Goal: Task Accomplishment & Management: Manage account settings

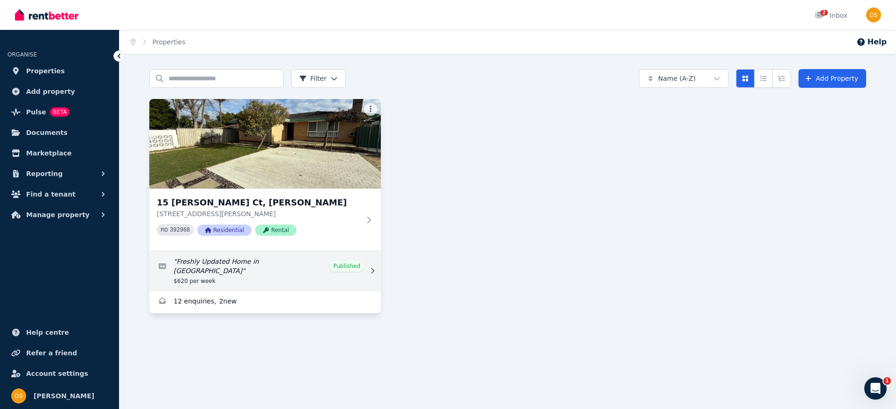
click at [302, 274] on link "Edit listing: Freshly Updated Home in Thornlie" at bounding box center [265, 270] width 232 height 39
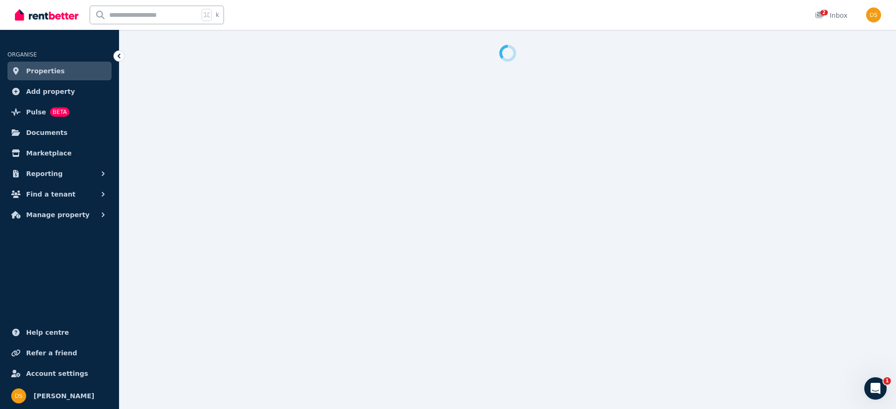
select select "**"
select select "**********"
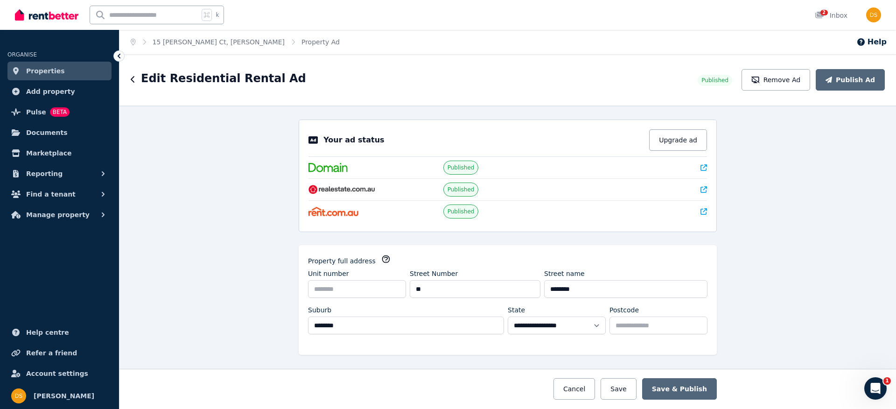
click at [38, 69] on span "Properties" at bounding box center [45, 70] width 39 height 11
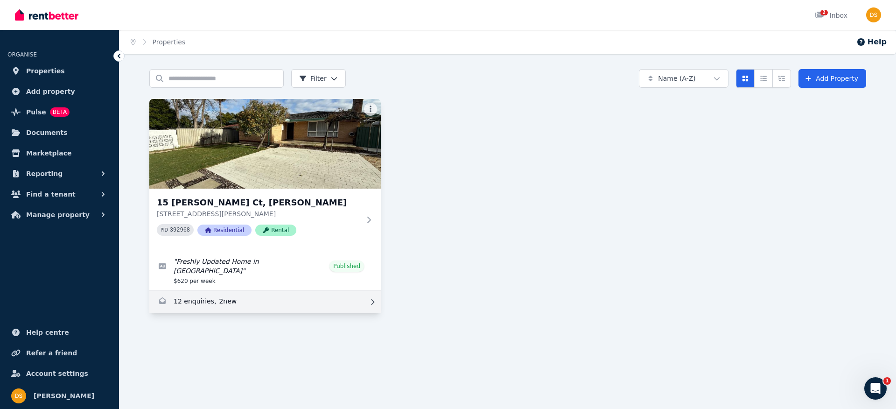
click at [224, 300] on link "Enquiries for 15 Earls Ct, Thornlie" at bounding box center [265, 302] width 232 height 22
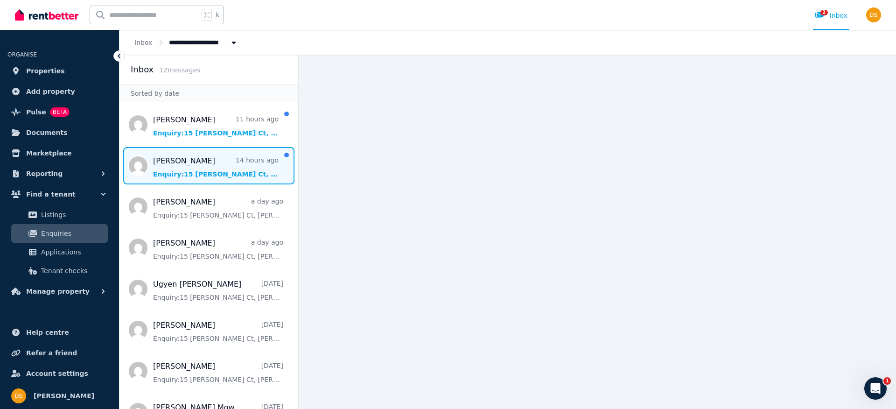
click at [199, 182] on span "Message list" at bounding box center [208, 165] width 179 height 37
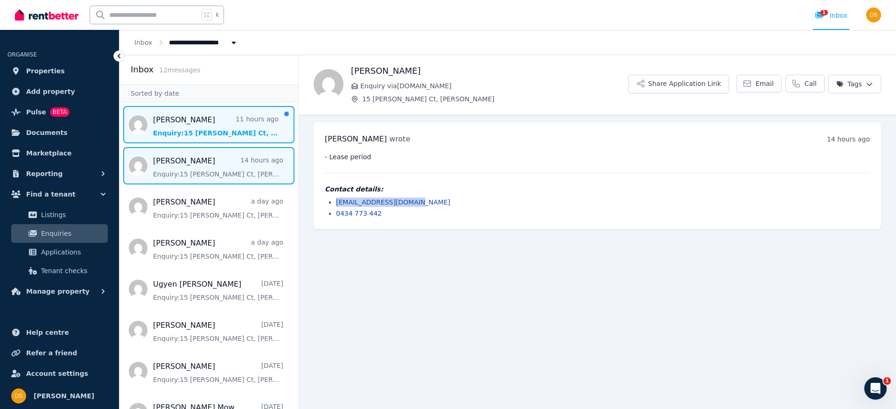
click at [199, 128] on span "Message list" at bounding box center [208, 124] width 179 height 37
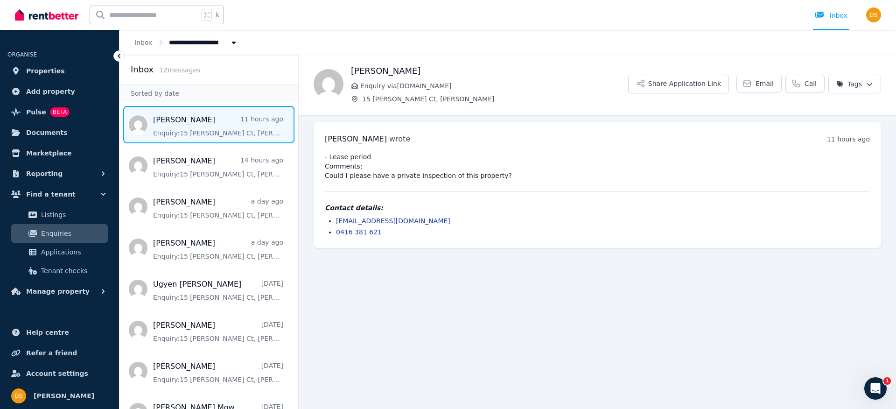
click at [546, 168] on pre "- Lease period Comments: Could I please have a private inspection of this prope…" at bounding box center [597, 166] width 545 height 28
click at [39, 69] on span "Properties" at bounding box center [45, 70] width 39 height 11
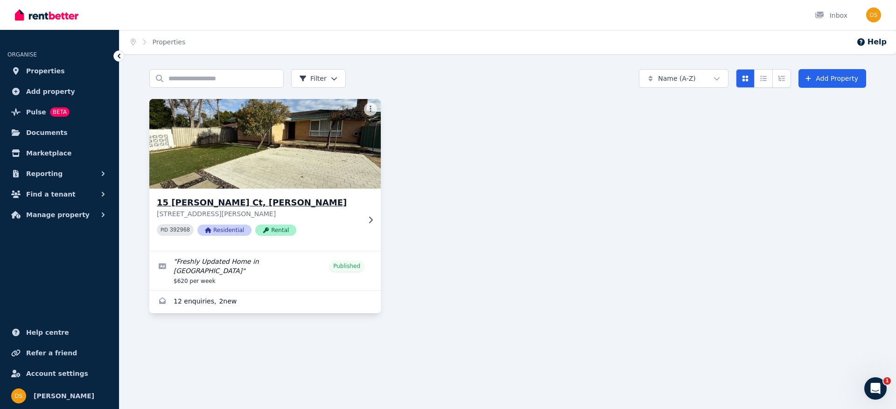
click at [271, 152] on img at bounding box center [265, 144] width 243 height 94
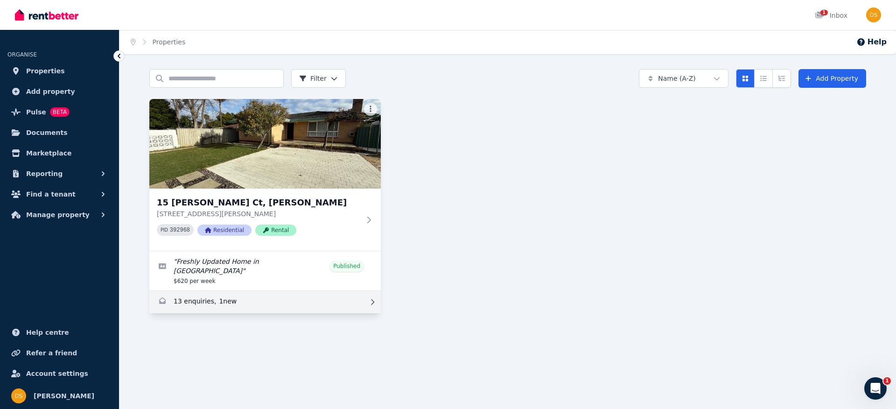
click at [239, 291] on link "Enquiries for 15 Earls Ct, Thornlie" at bounding box center [265, 302] width 232 height 22
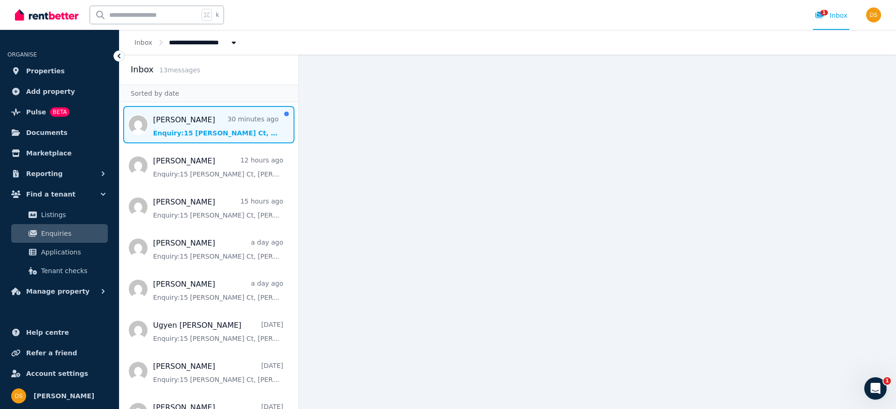
click at [193, 113] on span "Message list" at bounding box center [208, 124] width 179 height 37
